Goal: Communication & Community: Ask a question

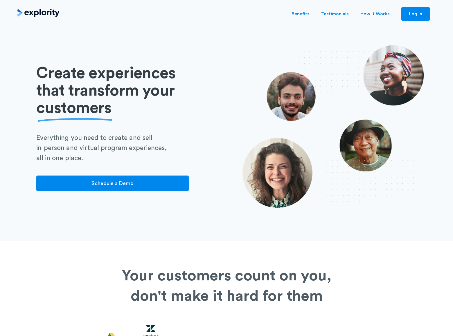
scroll to position [1180, 0]
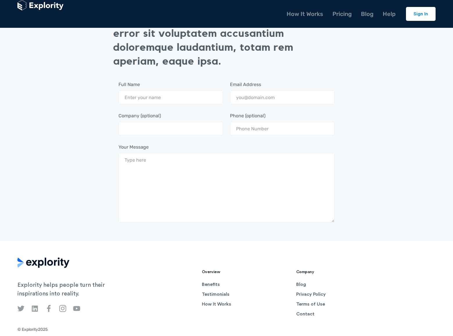
scroll to position [189, 0]
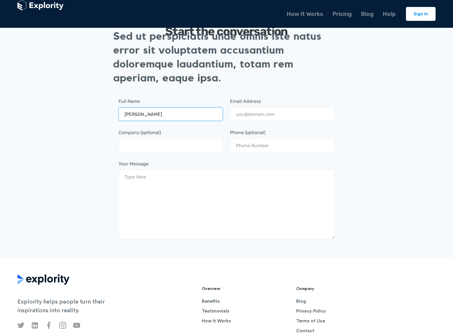
type input "[PERSON_NAME]"
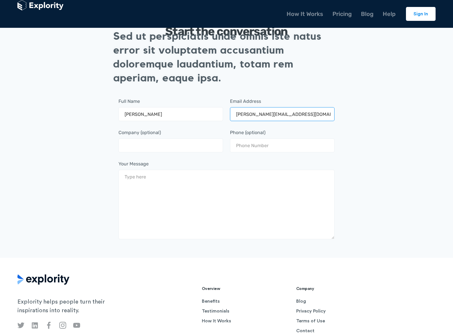
type input "[PERSON_NAME][EMAIL_ADDRESS][DOMAIN_NAME]"
type input "DominatingKeywords"
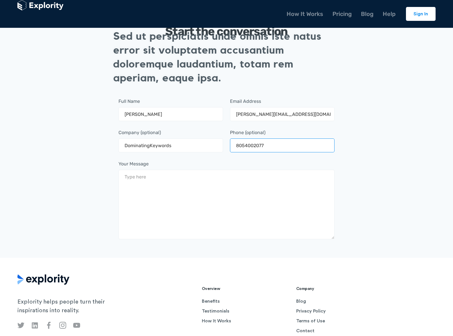
type input "8054002077"
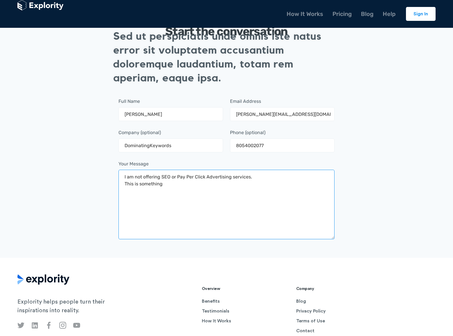
scroll to position [206, 0]
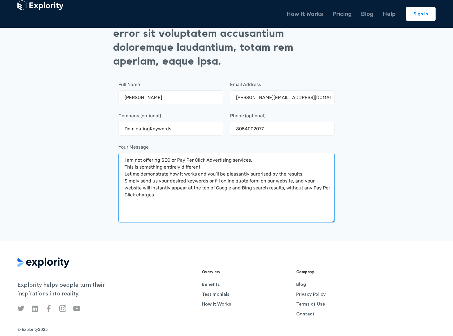
type textarea "I am not offering SEO or Pay Per Click Advertising services. This is something …"
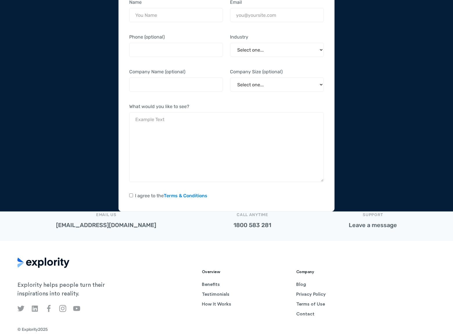
scroll to position [104, 0]
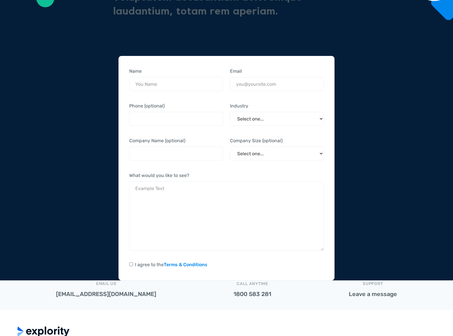
click at [131, 265] on div at bounding box center [226, 168] width 453 height 225
select select "First"
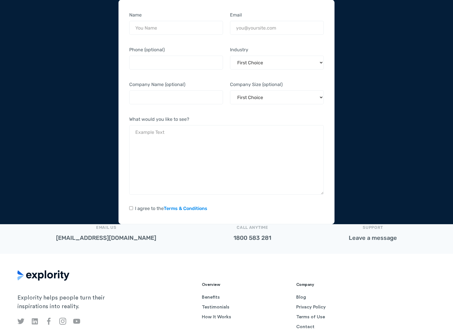
scroll to position [173, 0]
